Goal: Task Accomplishment & Management: Use online tool/utility

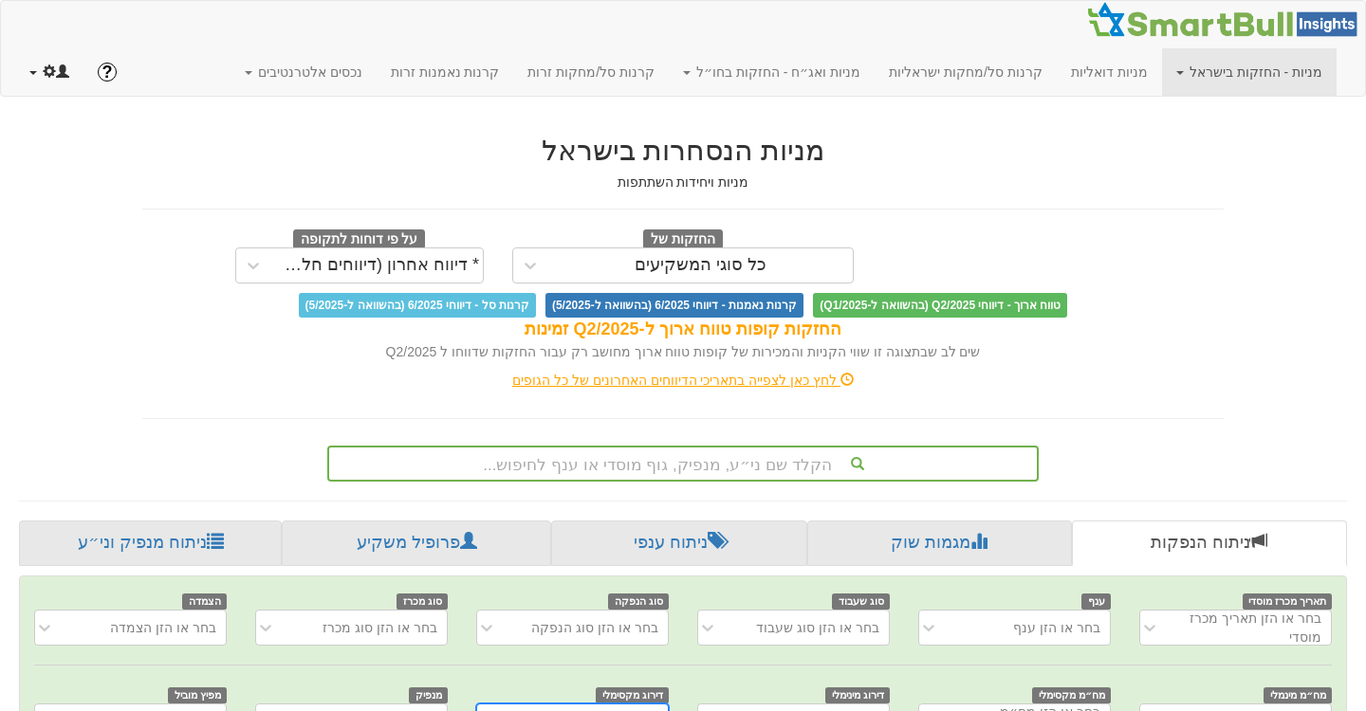
click at [53, 65] on span at bounding box center [49, 70] width 13 height 13
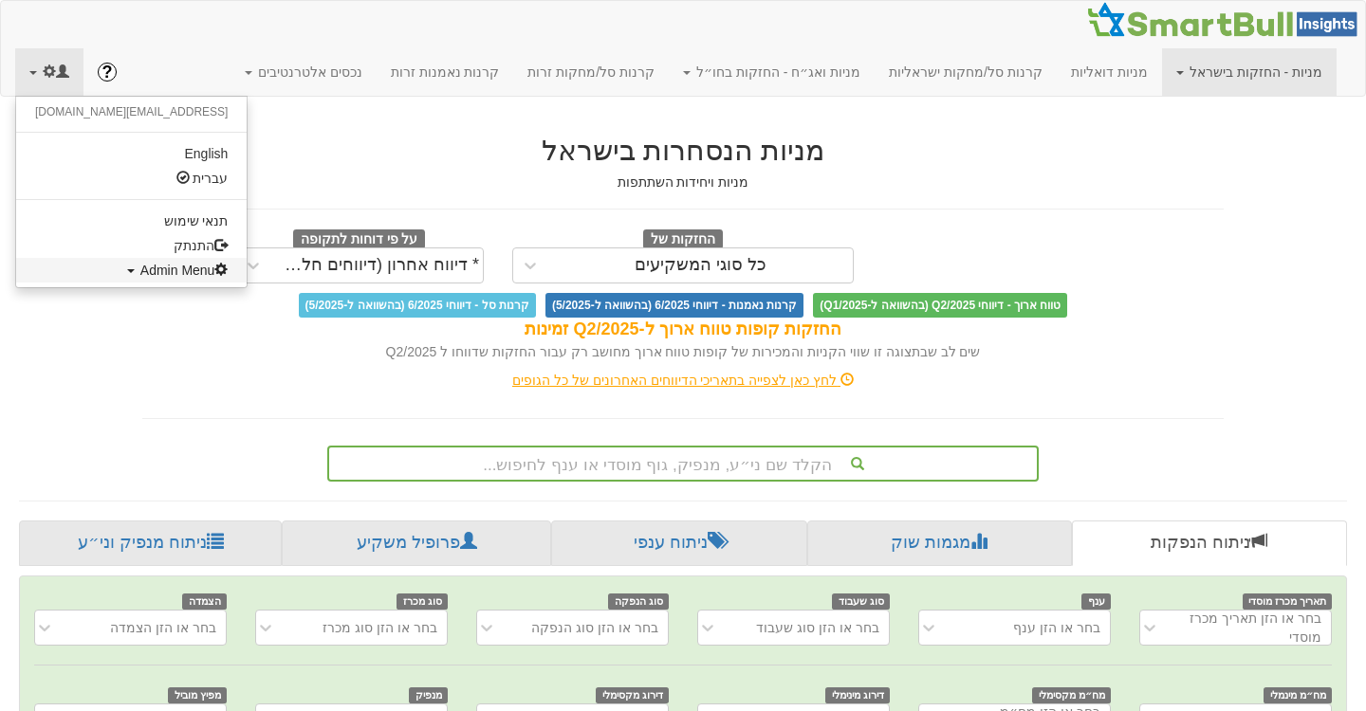
click at [140, 268] on span "Admin Menu" at bounding box center [184, 270] width 88 height 15
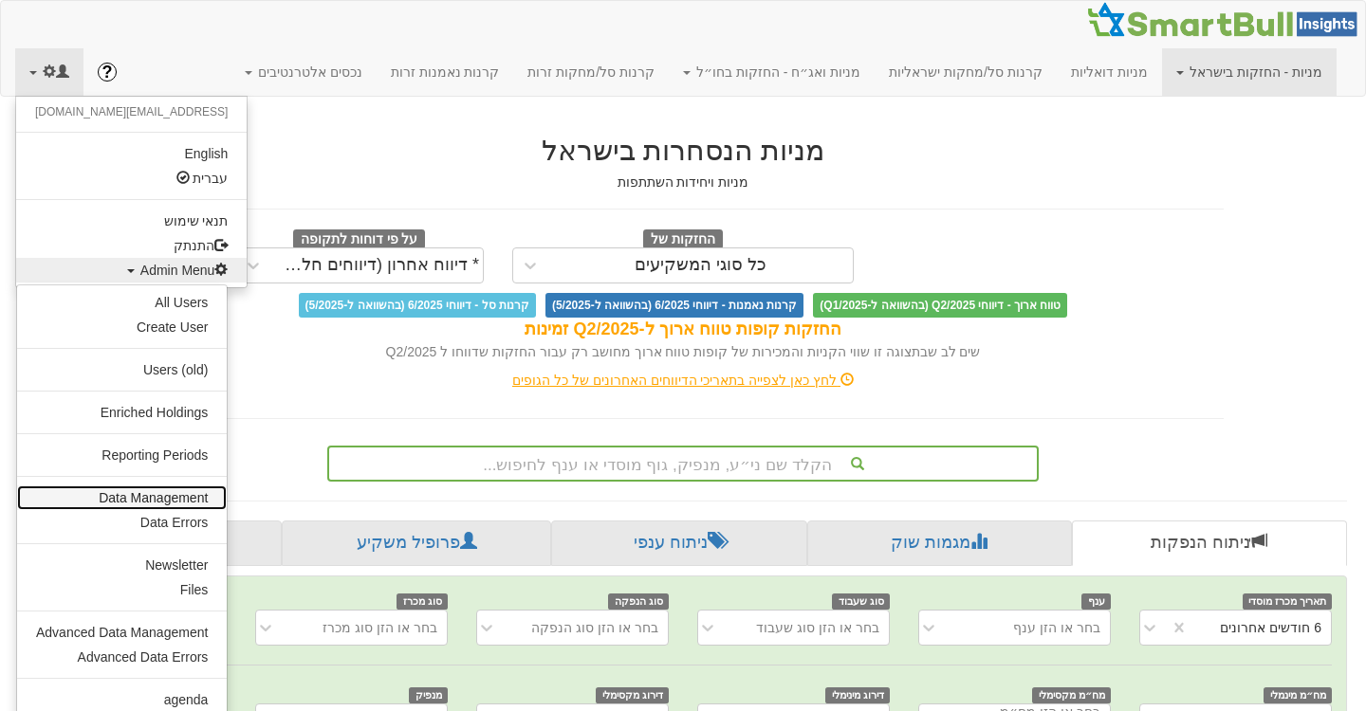
click at [174, 493] on link "Data Management" at bounding box center [122, 498] width 210 height 25
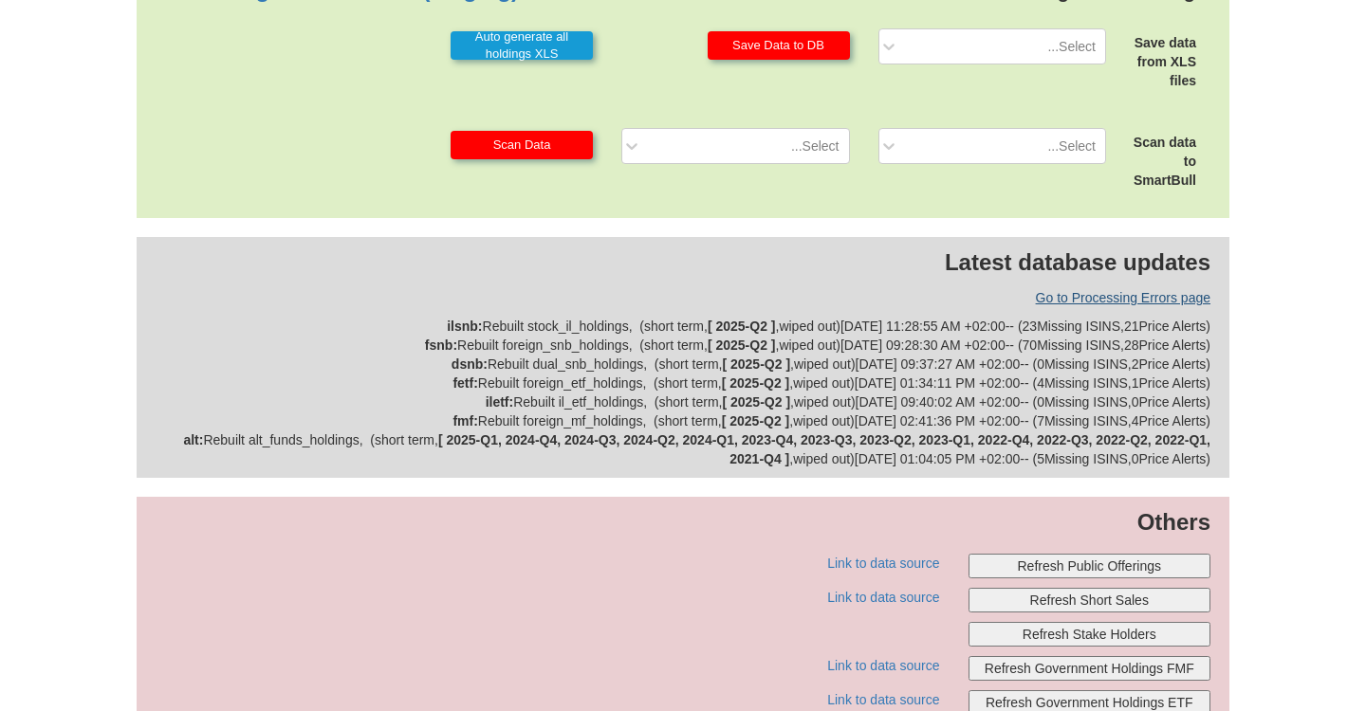
scroll to position [619, 0]
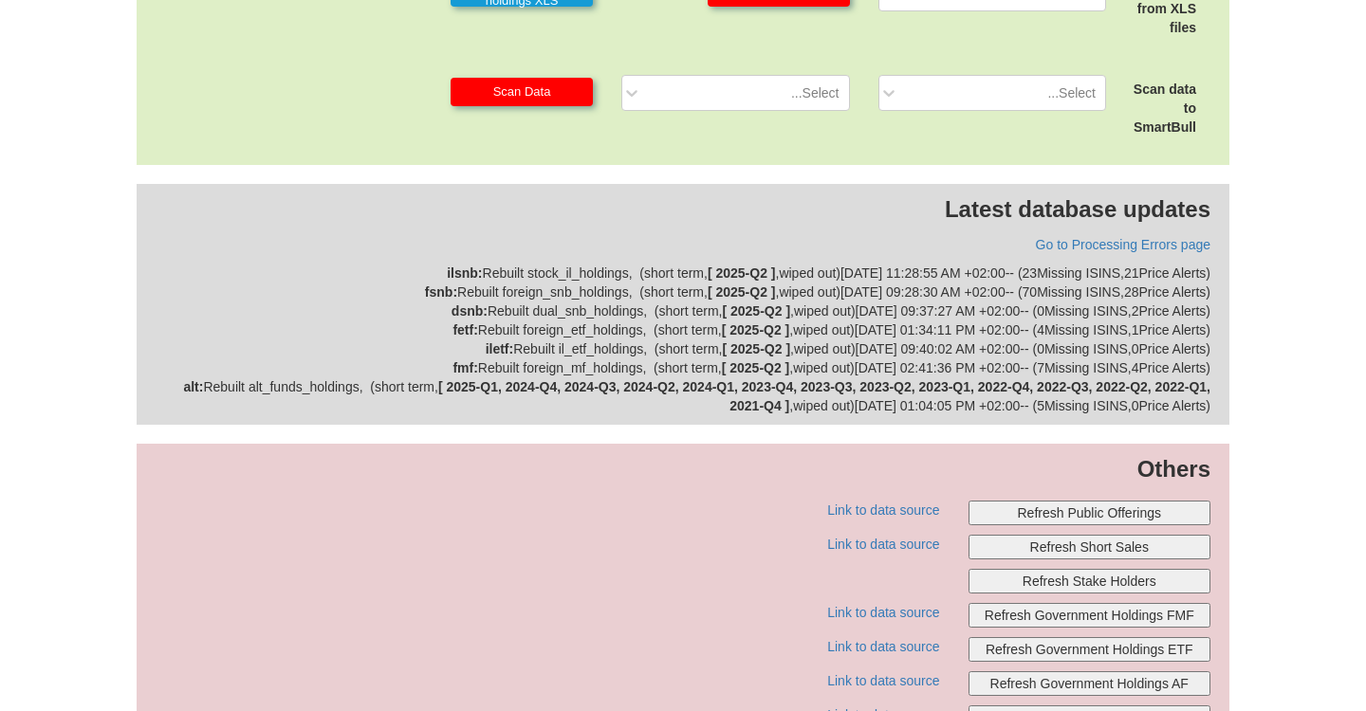
click at [1083, 515] on button "Refresh Public Offerings" at bounding box center [1089, 513] width 243 height 25
